Goal: Task Accomplishment & Management: Complete application form

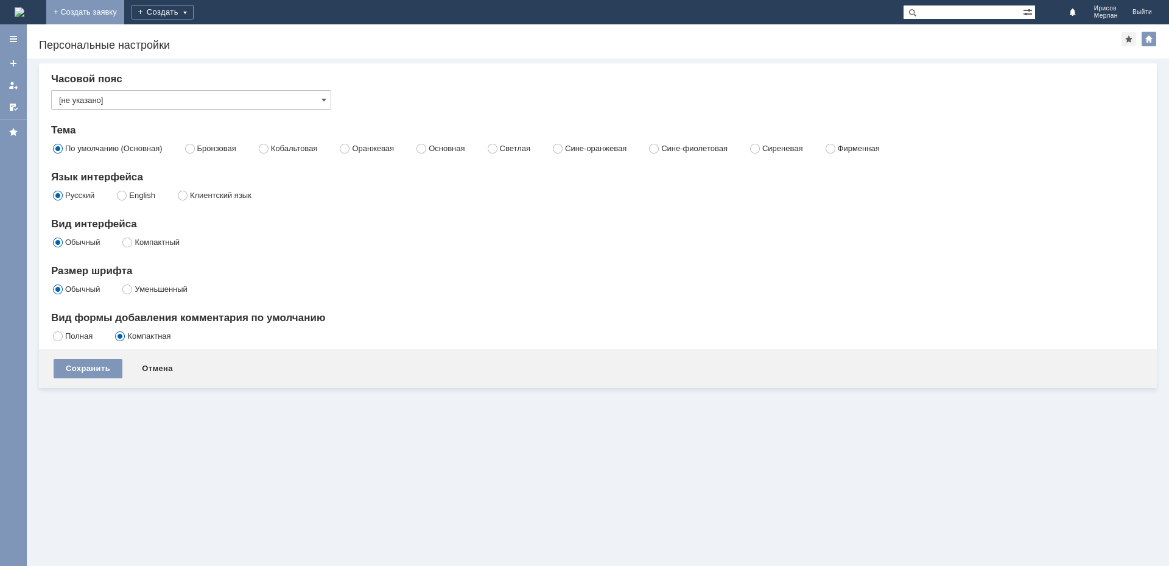
click at [124, 5] on link "+ Создать заявку" at bounding box center [85, 12] width 78 height 24
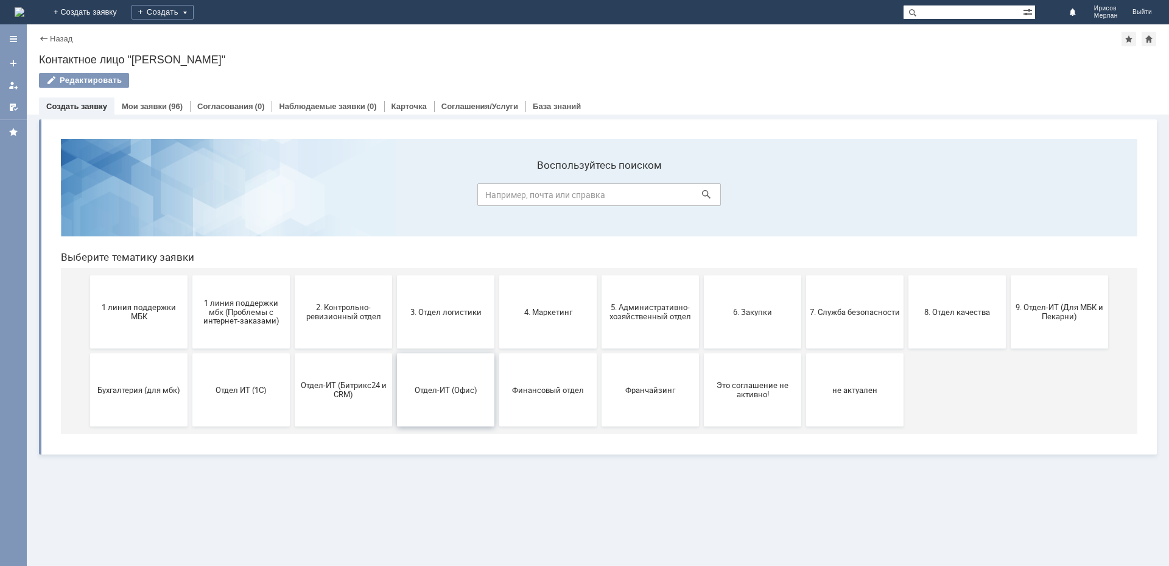
click at [444, 402] on button "Отдел-ИТ (Офис)" at bounding box center [445, 389] width 97 height 73
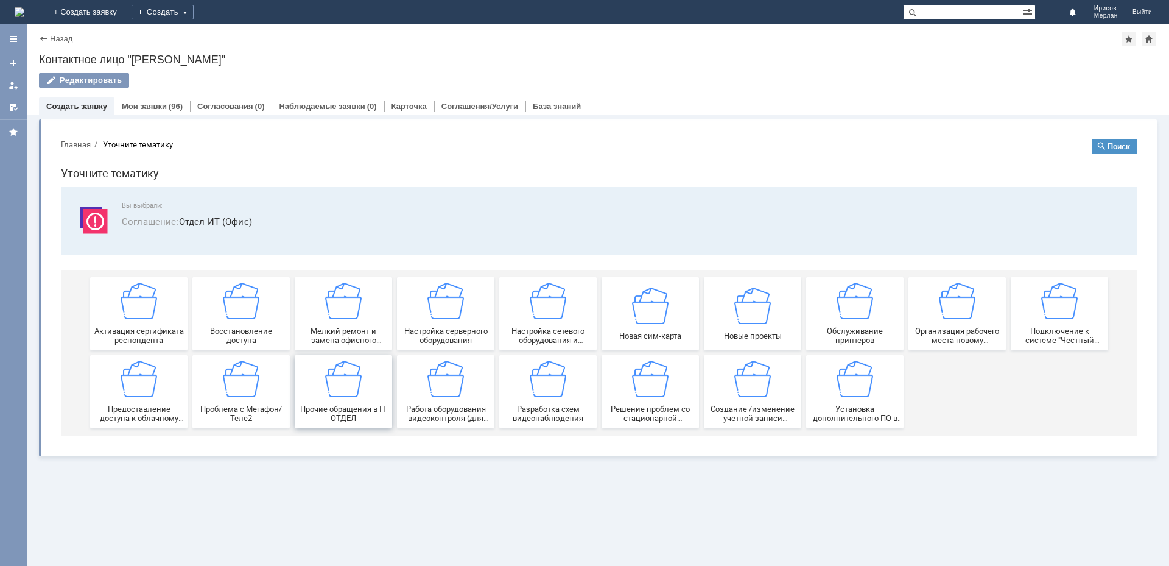
click at [353, 373] on img at bounding box center [343, 378] width 37 height 37
click at [71, 108] on link "Создать заявку" at bounding box center [76, 106] width 61 height 9
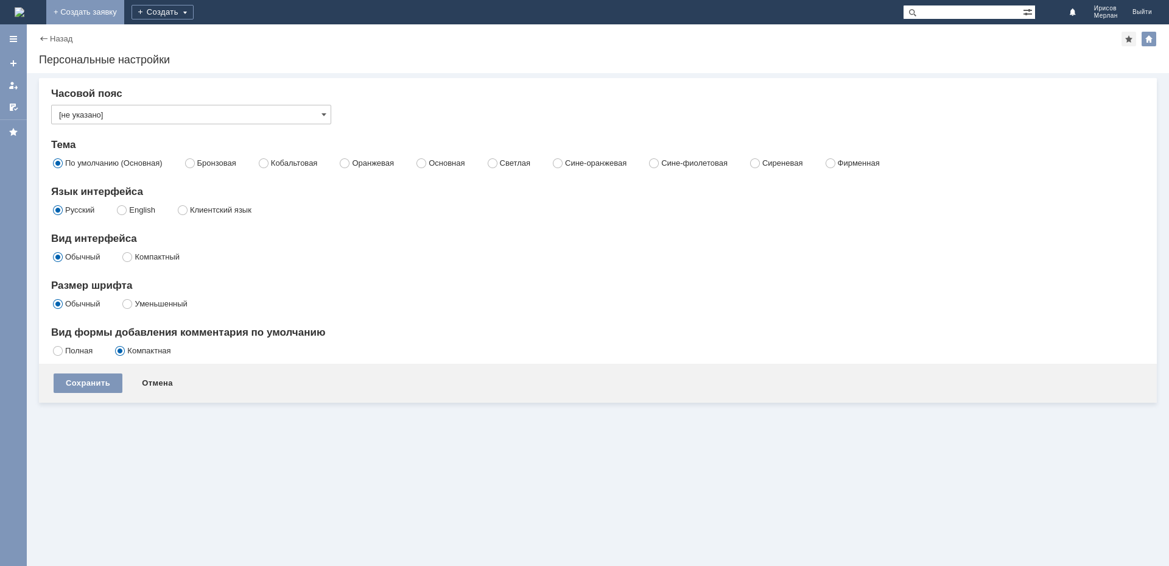
click at [124, 18] on link "+ Создать заявку" at bounding box center [85, 12] width 78 height 24
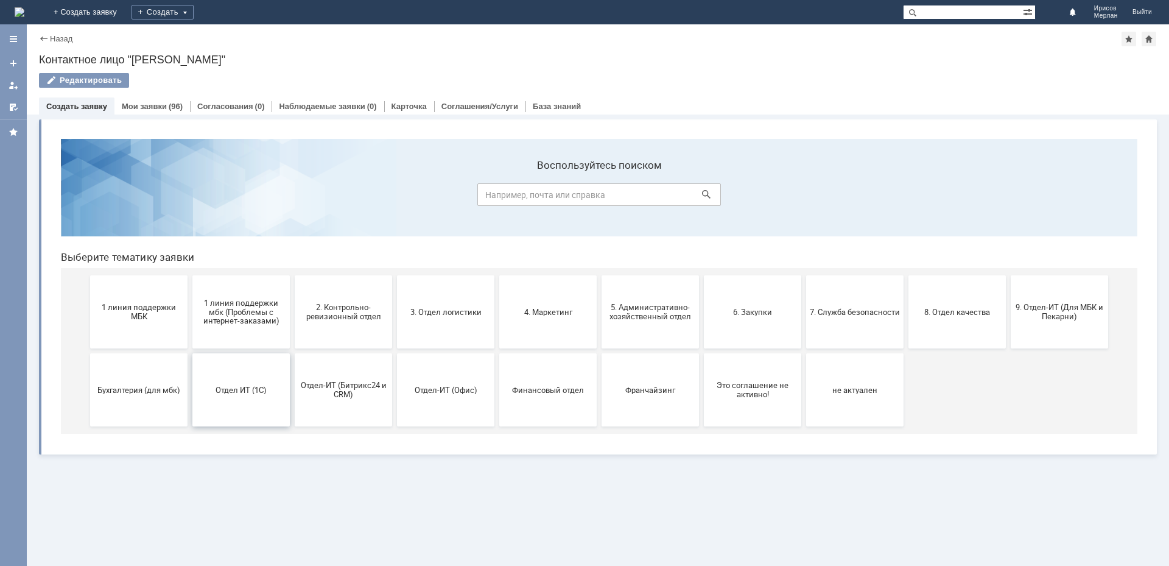
click at [226, 388] on span "Отдел ИТ (1С)" at bounding box center [241, 389] width 90 height 9
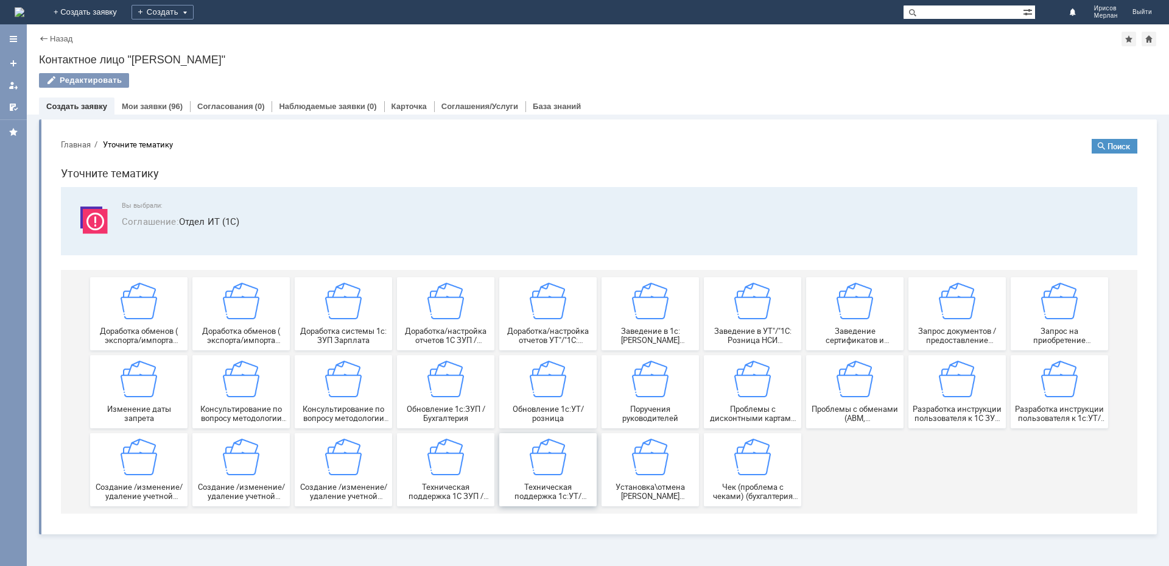
drag, startPoint x: 559, startPoint y: 466, endPoint x: 610, endPoint y: 594, distance: 137.7
click at [559, 466] on img at bounding box center [548, 456] width 37 height 37
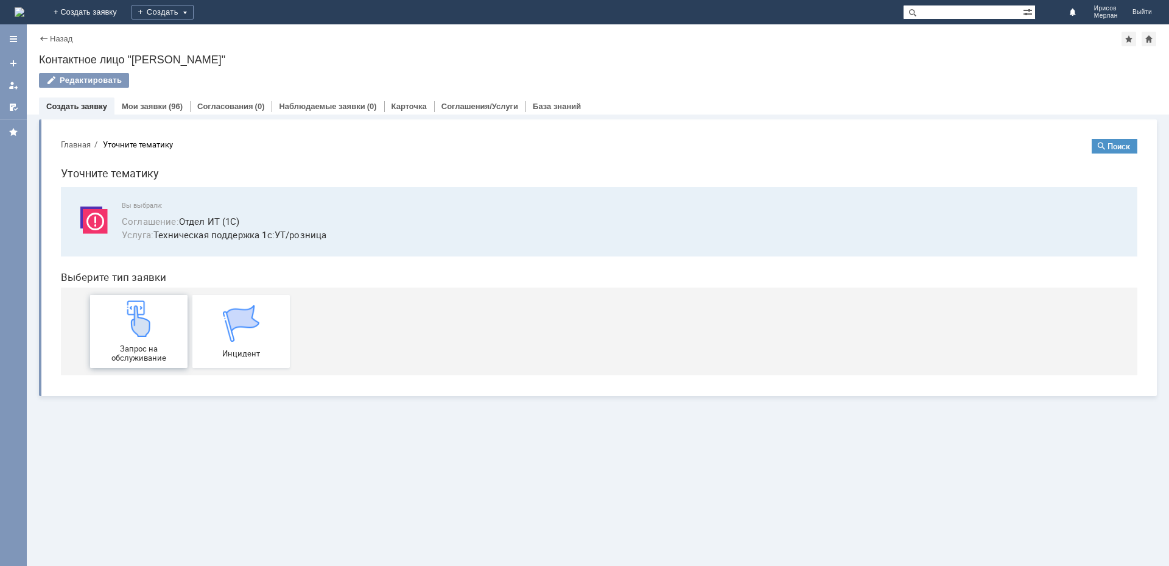
click at [144, 324] on img at bounding box center [139, 318] width 37 height 37
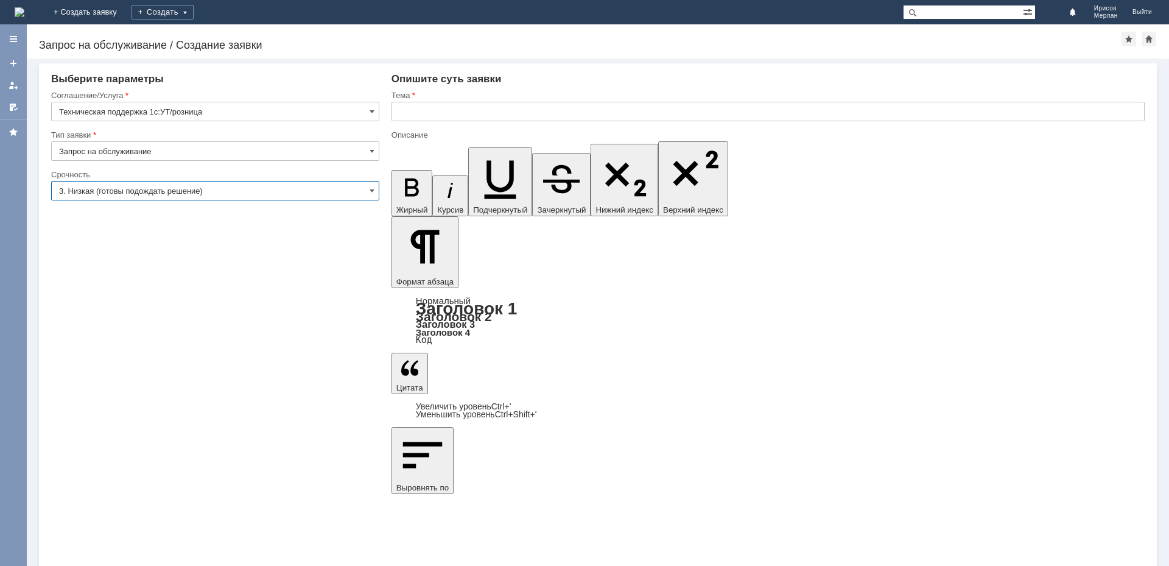
click at [367, 188] on input "3. Низкая (готовы подождать решение)" at bounding box center [215, 190] width 328 height 19
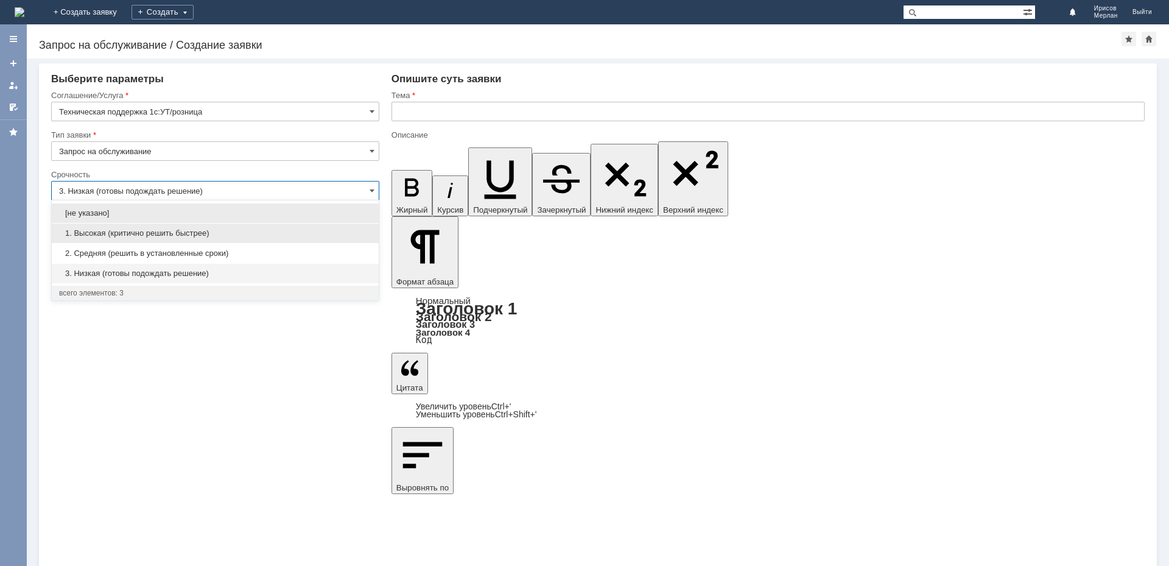
click at [141, 238] on div "1. Высокая (критично решить быстрее)" at bounding box center [215, 232] width 327 height 19
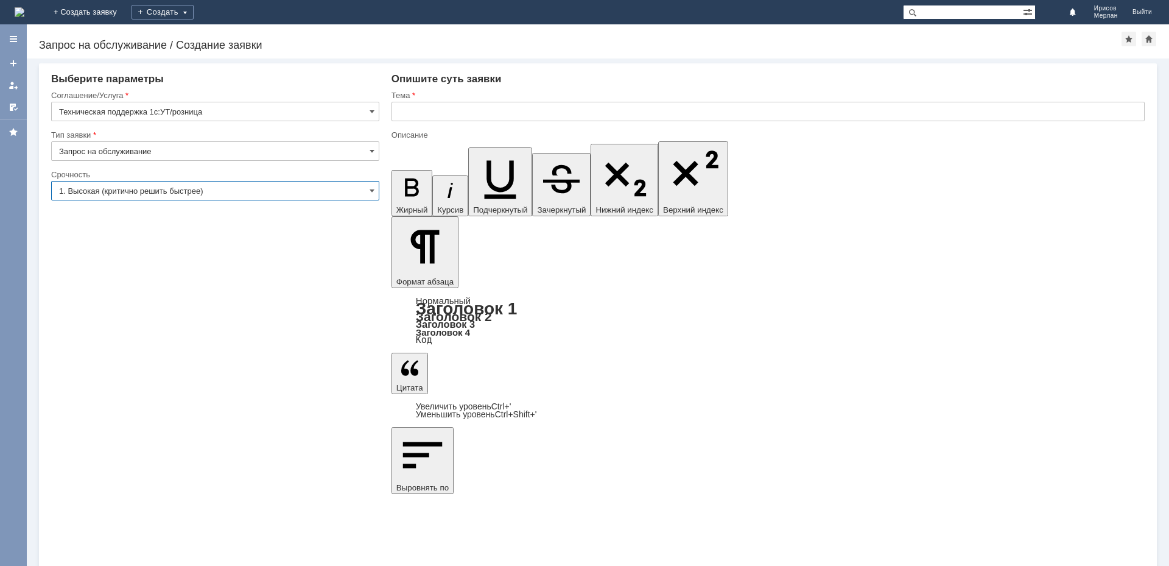
type input "1. Высокая (критично решить быстрее)"
click at [521, 111] on input "text" at bounding box center [767, 111] width 753 height 19
click at [468, 114] on input "Соглашение в отчтете комиссионера" at bounding box center [767, 111] width 753 height 19
type input "Соглашение в отчете комиссионера"
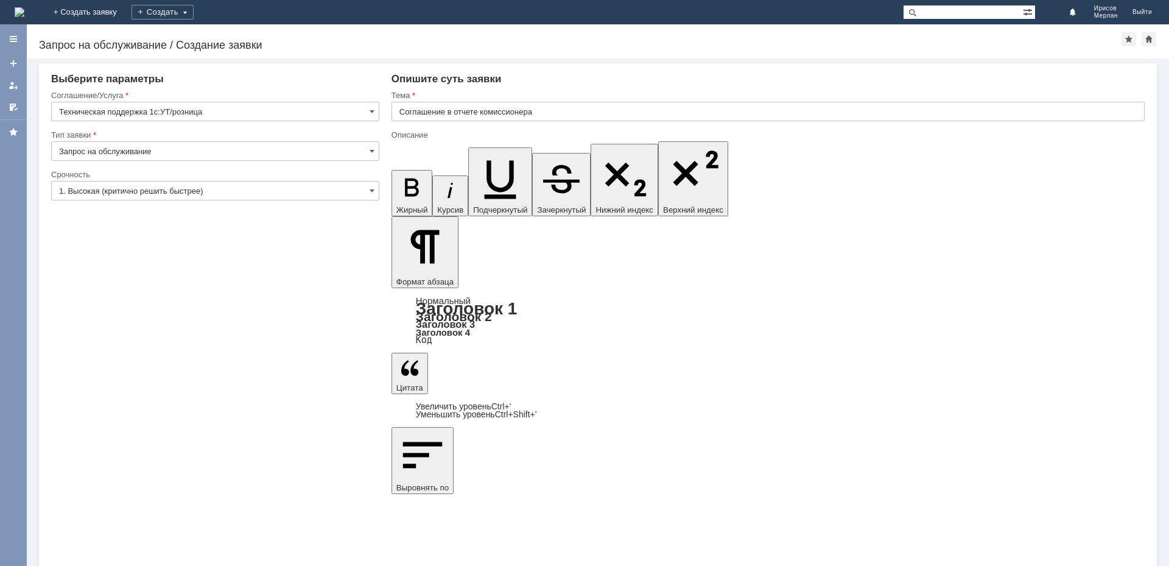
drag, startPoint x: 452, startPoint y: 4287, endPoint x: 398, endPoint y: 4290, distance: 53.7
drag, startPoint x: 572, startPoint y: 4275, endPoint x: 629, endPoint y: 4272, distance: 56.7
